Goal: Task Accomplishment & Management: Use online tool/utility

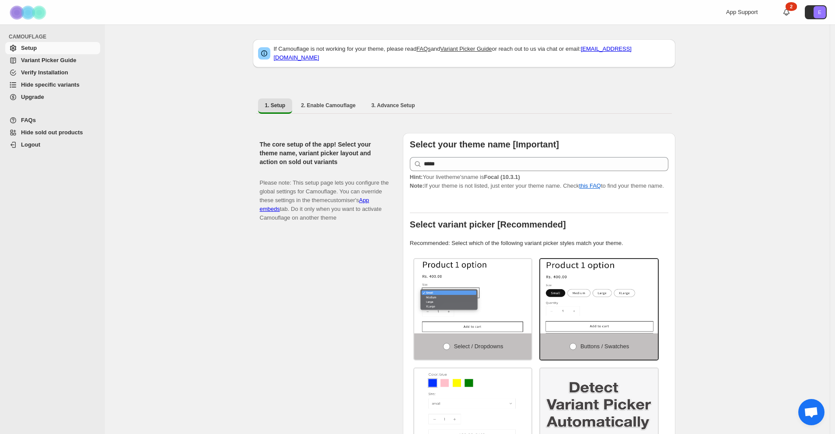
click at [77, 62] on span "Variant Picker Guide" at bounding box center [59, 60] width 77 height 9
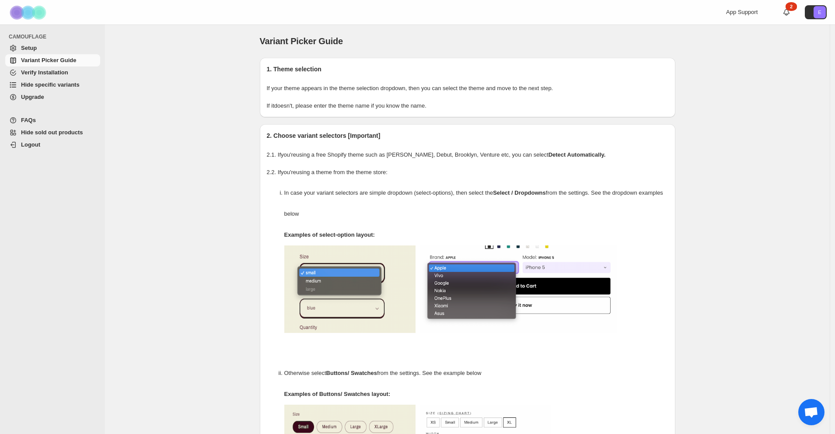
click at [74, 70] on span "Verify Installation" at bounding box center [59, 72] width 77 height 9
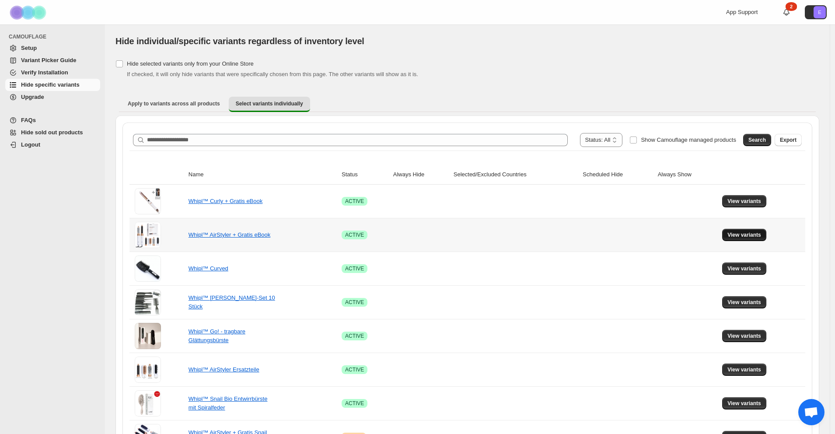
click at [758, 234] on span "View variants" at bounding box center [745, 234] width 34 height 7
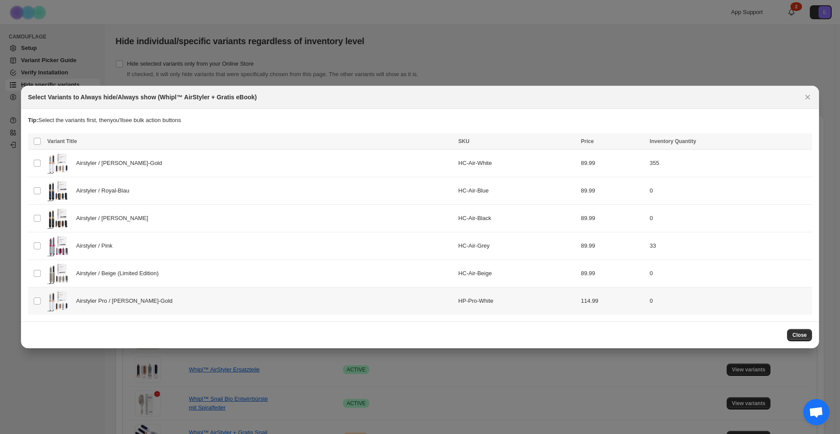
click at [264, 303] on div "Airstyler Pro / Weiß-Gold" at bounding box center [250, 301] width 406 height 22
click at [626, 143] on span "Always hide" at bounding box center [616, 142] width 30 height 7
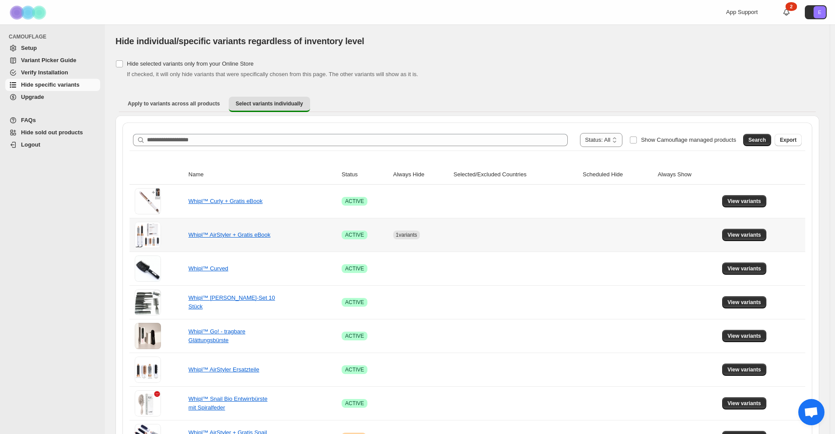
click at [452, 240] on td at bounding box center [516, 235] width 130 height 34
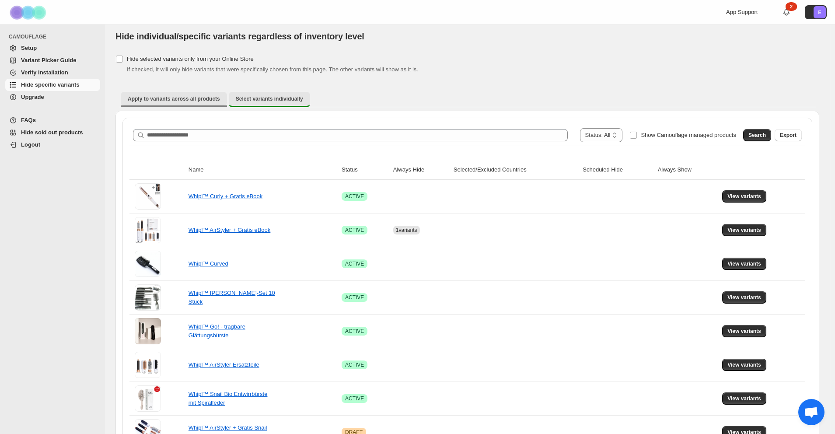
click at [212, 97] on span "Apply to variants across all products" at bounding box center [174, 98] width 92 height 7
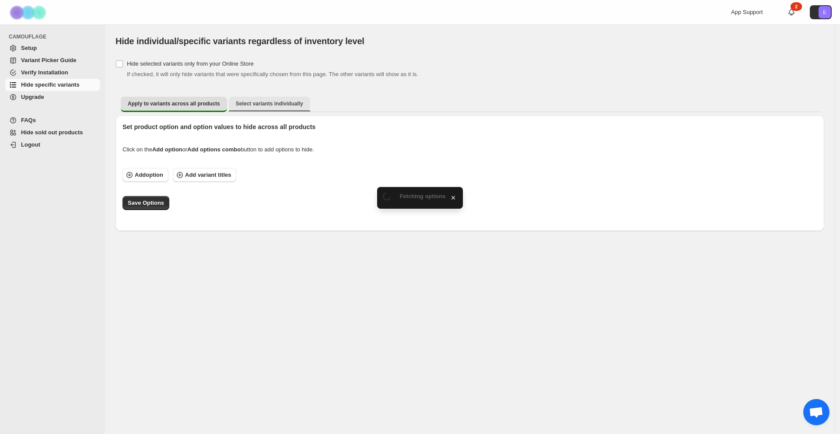
click at [256, 107] on button "Select variants individually" at bounding box center [269, 104] width 81 height 14
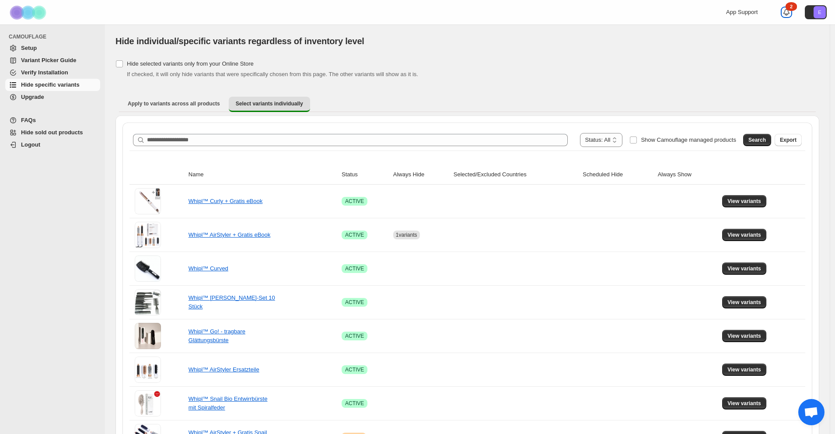
click at [790, 13] on icon at bounding box center [786, 12] width 9 height 9
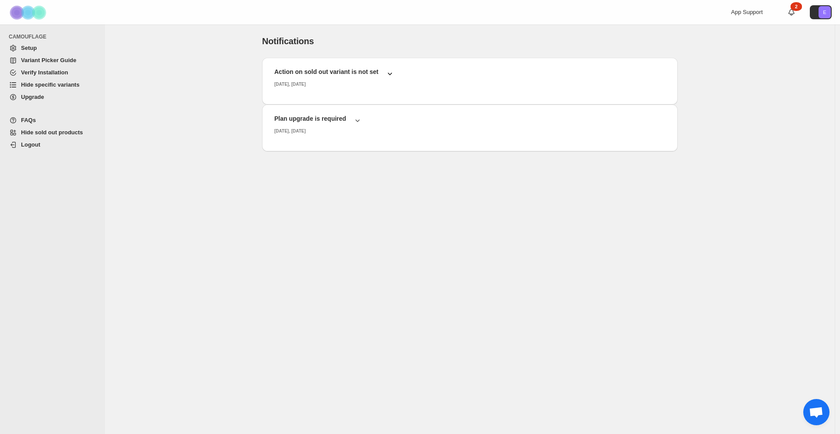
click at [302, 73] on h2 "Action on sold out variant is not set" at bounding box center [326, 71] width 104 height 9
